Goal: Task Accomplishment & Management: Manage account settings

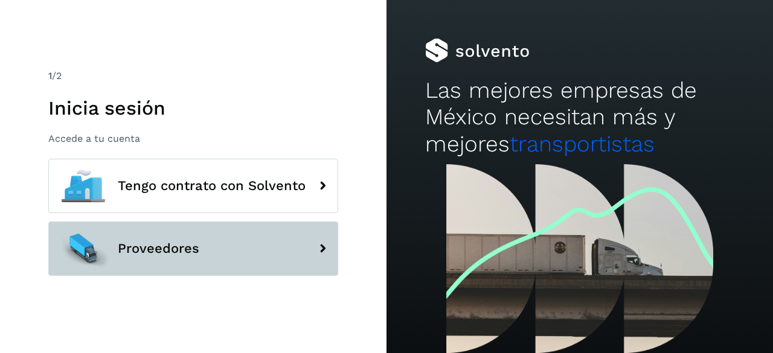
click at [168, 246] on span "Proveedores" at bounding box center [158, 248] width 81 height 14
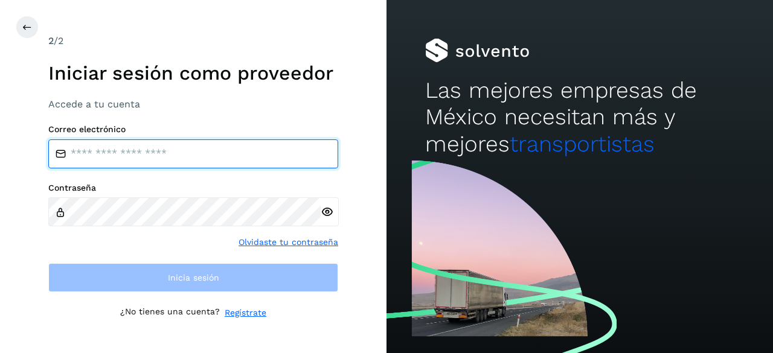
click at [174, 153] on input "email" at bounding box center [193, 153] width 290 height 29
type input "**********"
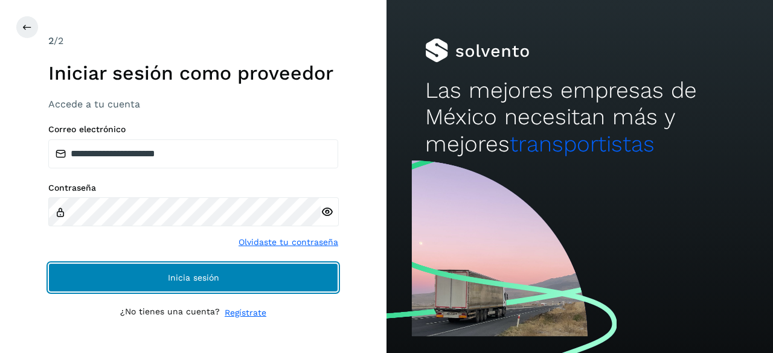
click at [161, 268] on button "Inicia sesión" at bounding box center [193, 277] width 290 height 29
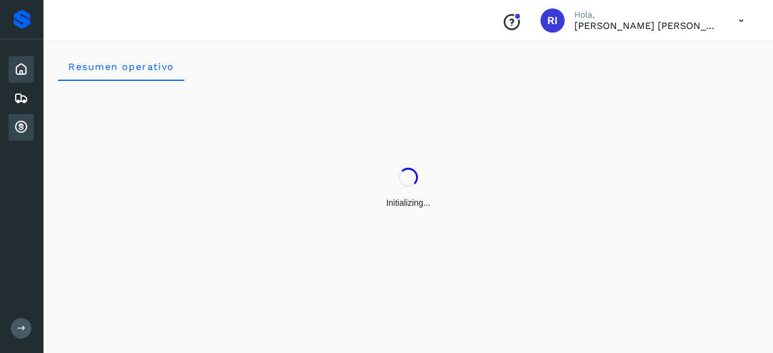
click at [29, 136] on div "Cuentas por cobrar" at bounding box center [20, 127] width 25 height 27
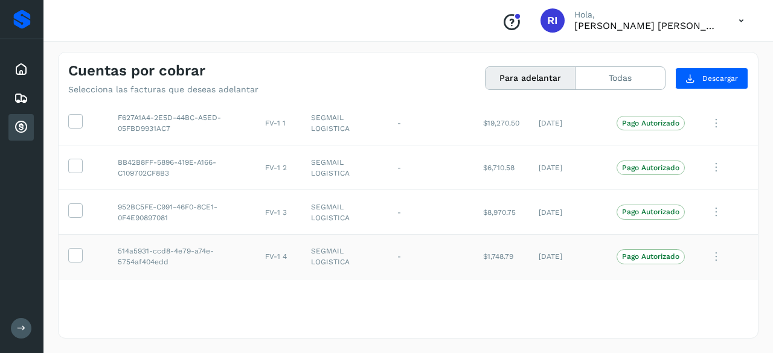
scroll to position [71, 0]
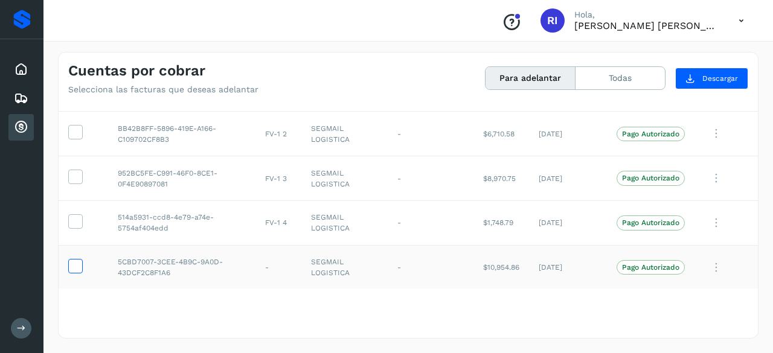
click at [69, 265] on icon at bounding box center [75, 265] width 13 height 13
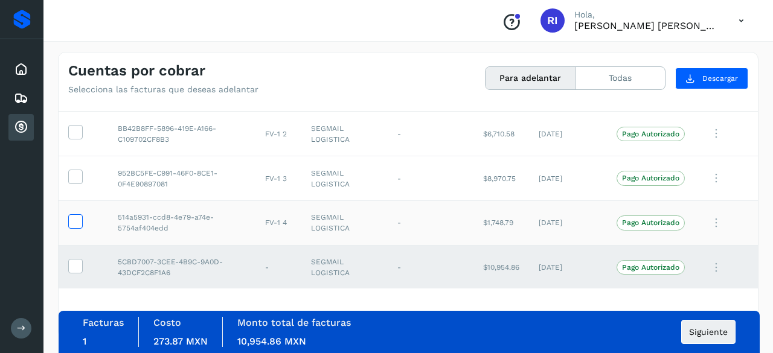
click at [77, 222] on icon at bounding box center [75, 220] width 13 height 13
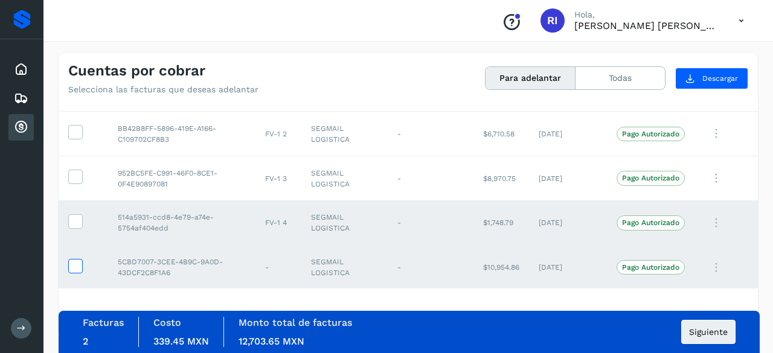
click at [80, 267] on icon at bounding box center [75, 265] width 13 height 13
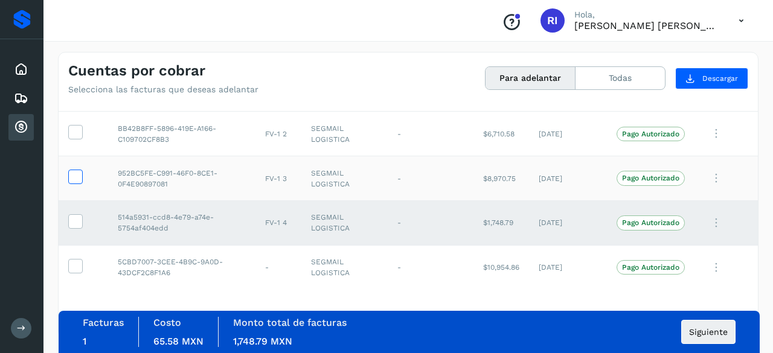
click at [70, 171] on icon at bounding box center [75, 176] width 13 height 13
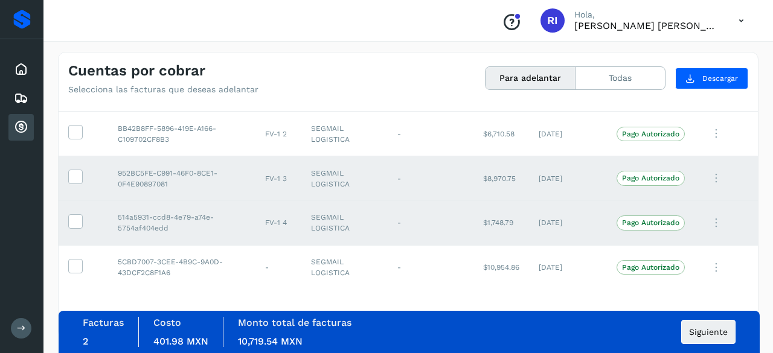
click at [694, 22] on p "[PERSON_NAME] [PERSON_NAME]" at bounding box center [646, 25] width 145 height 11
click at [750, 23] on icon at bounding box center [741, 20] width 25 height 25
click at [683, 54] on div "Cerrar sesión" at bounding box center [681, 54] width 144 height 23
